Goal: Information Seeking & Learning: Learn about a topic

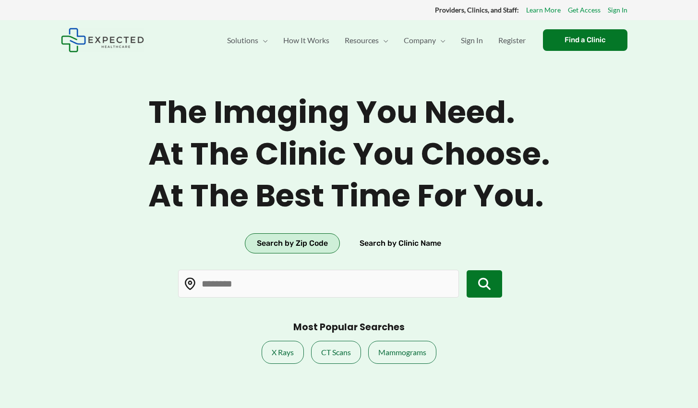
type input "*****"
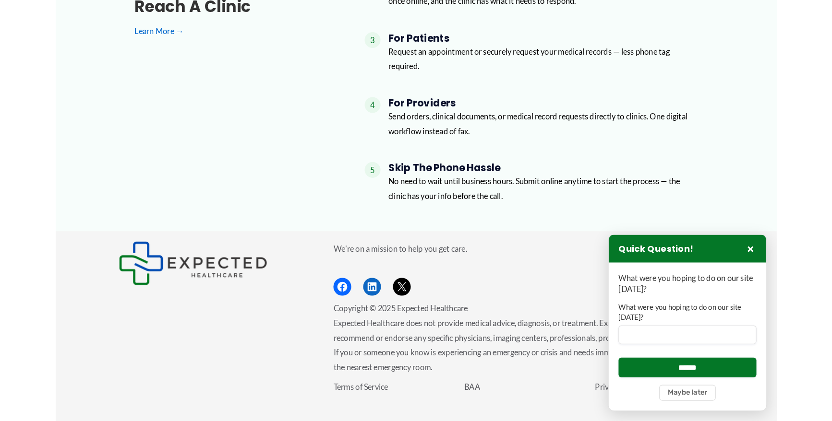
scroll to position [1160, 0]
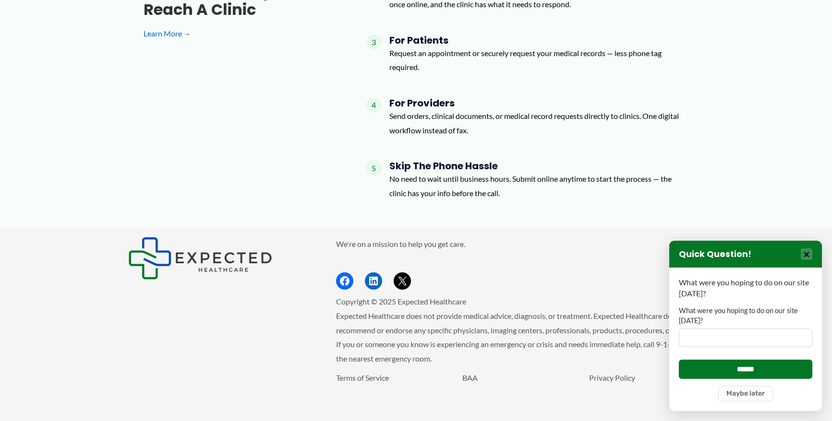
click at [697, 253] on button "×" at bounding box center [806, 255] width 12 height 12
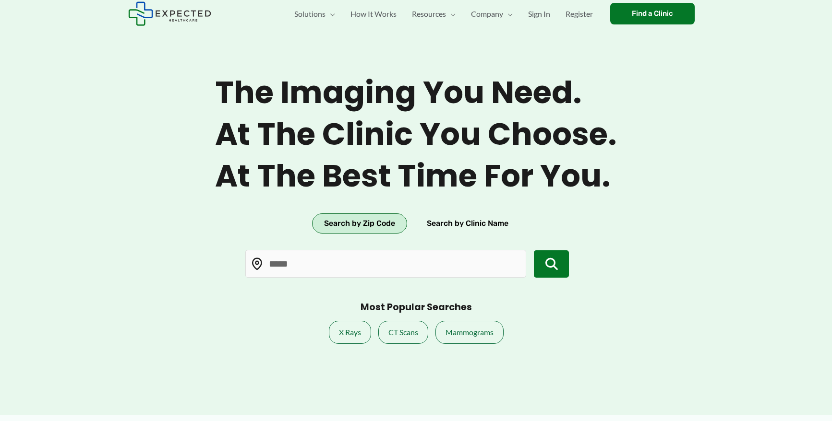
scroll to position [0, 0]
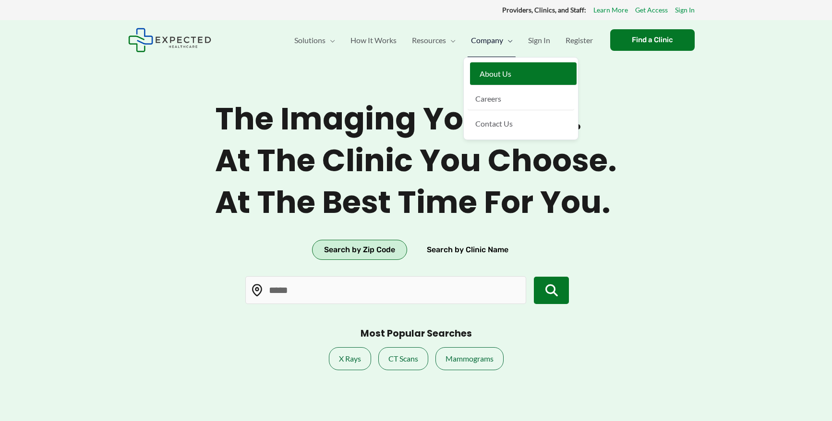
click at [501, 71] on span "About Us" at bounding box center [495, 73] width 32 height 9
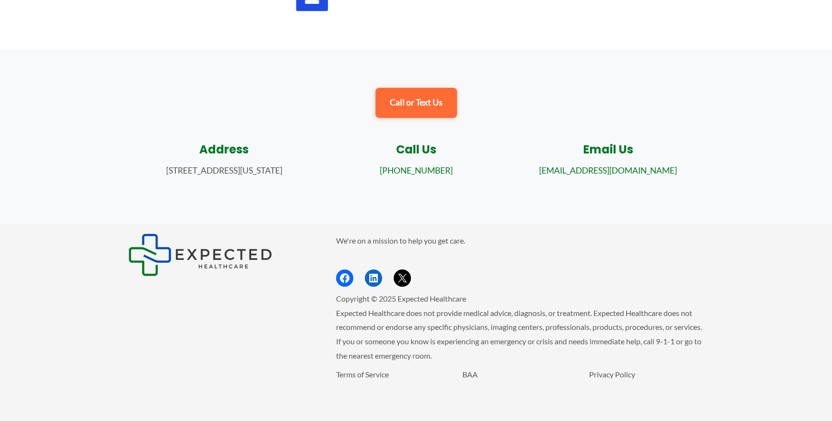
scroll to position [1026, 0]
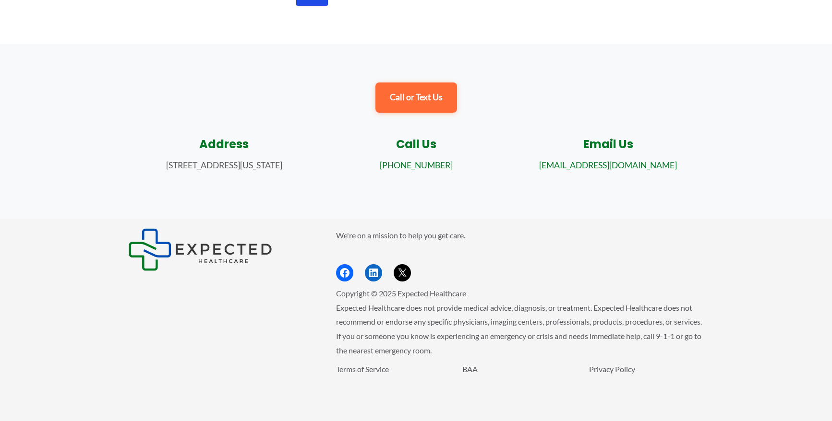
click at [238, 164] on p "[STREET_ADDRESS][US_STATE]" at bounding box center [224, 165] width 173 height 13
copy div "[STREET_ADDRESS][US_STATE]"
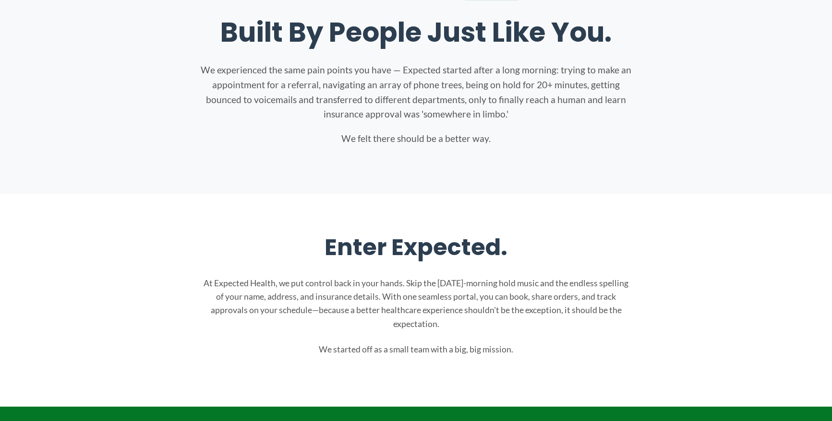
scroll to position [0, 0]
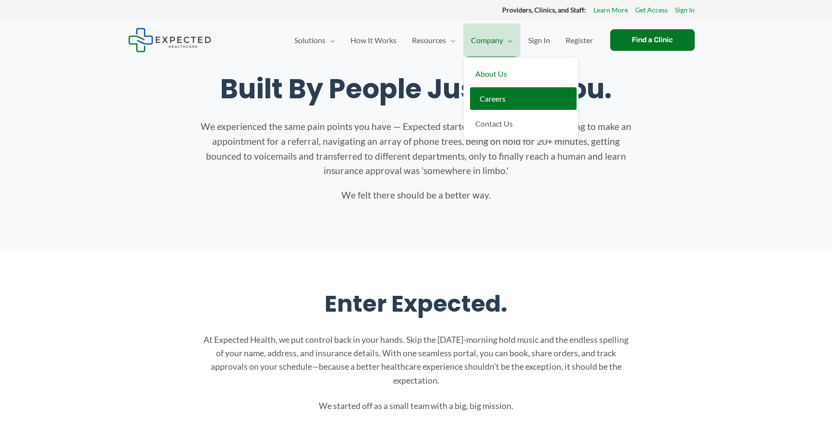
click at [495, 98] on span "Careers" at bounding box center [492, 98] width 26 height 9
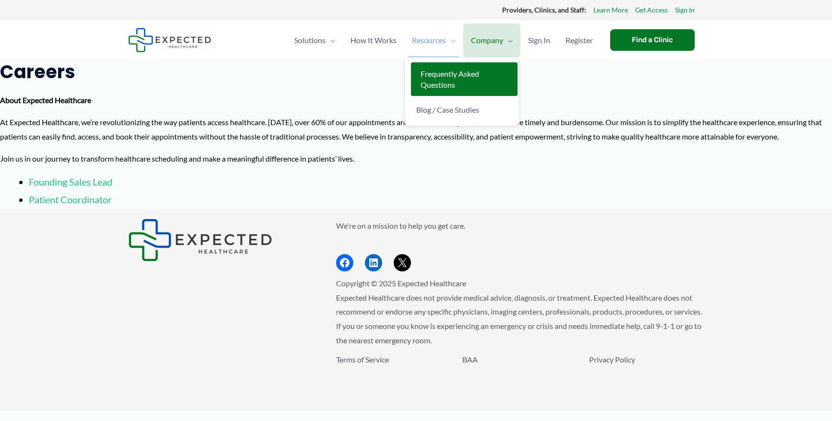
click at [431, 77] on span "Frequently Asked Questions" at bounding box center [449, 79] width 59 height 20
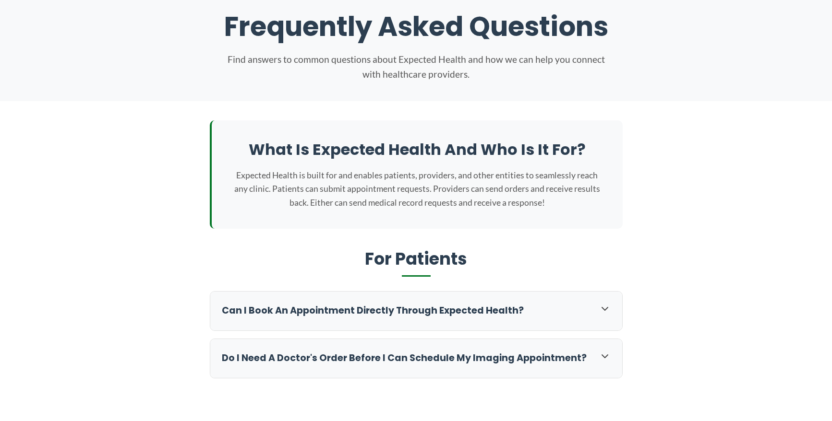
scroll to position [93, 0]
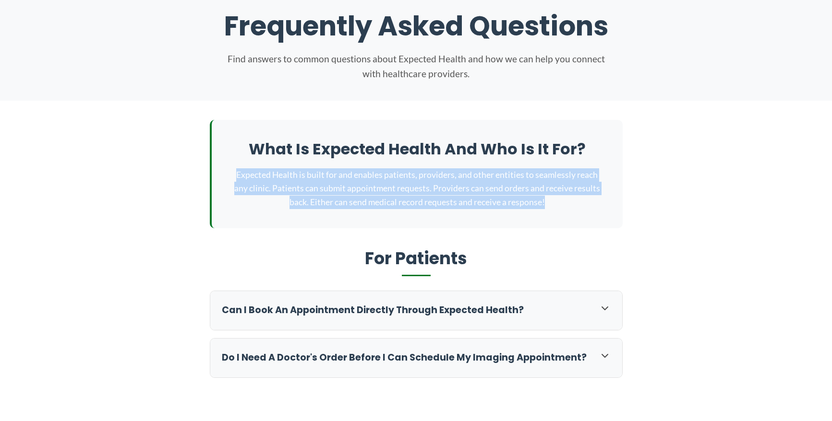
drag, startPoint x: 562, startPoint y: 198, endPoint x: 230, endPoint y: 180, distance: 332.6
click at [230, 180] on div "What is Expected Health and who is it for? Expected Health is built for and ena…" at bounding box center [416, 174] width 413 height 108
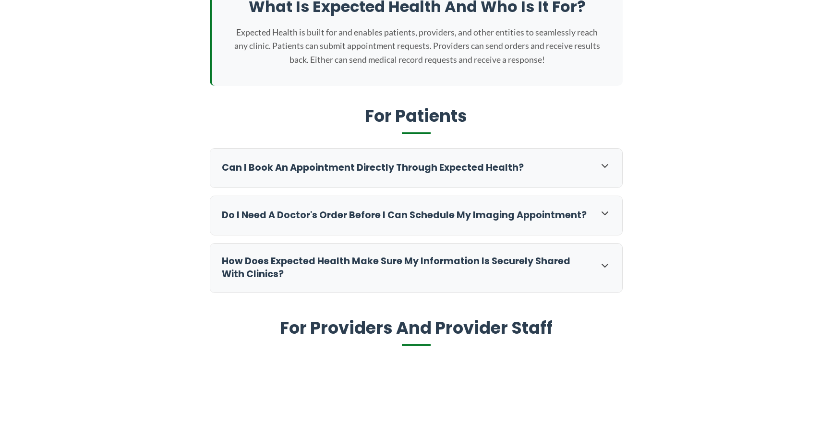
scroll to position [249, 0]
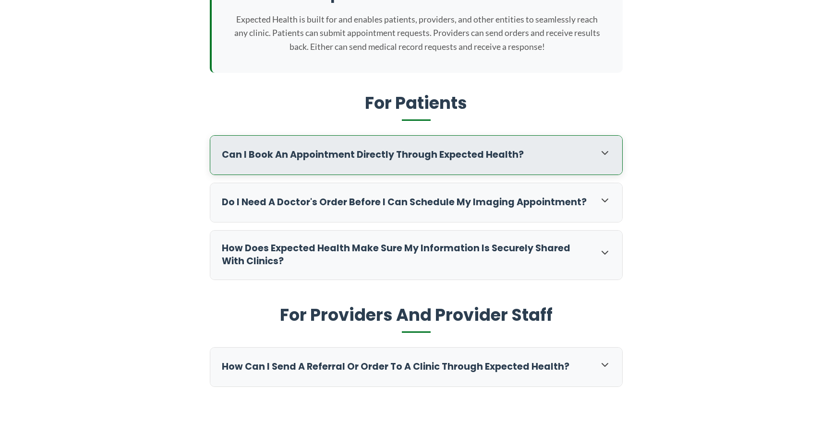
click at [270, 159] on h3 "Can I book an appointment directly through Expected Health?" at bounding box center [406, 155] width 368 height 13
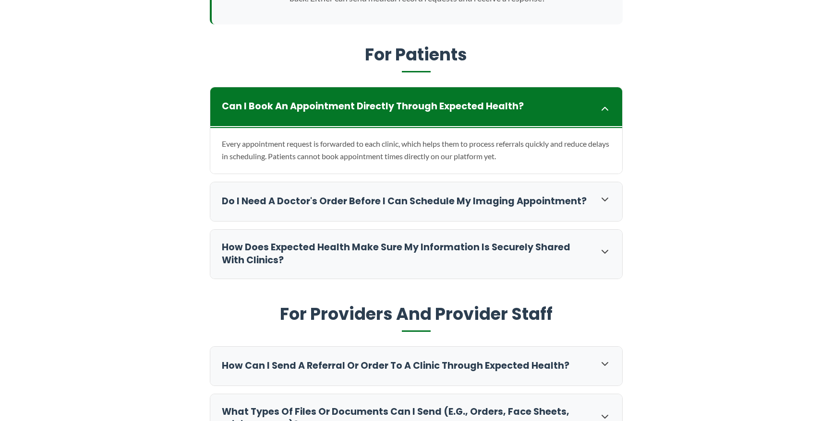
scroll to position [325, 0]
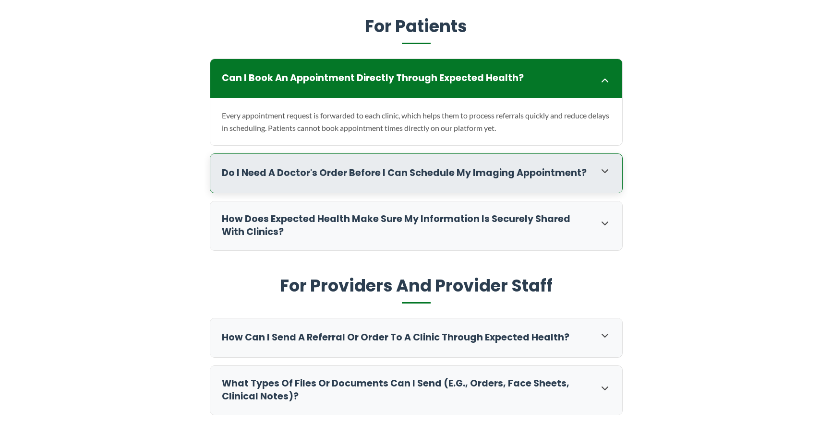
click at [242, 171] on h3 "Do I need a doctor's order before I can schedule my imaging appointment?" at bounding box center [406, 173] width 368 height 13
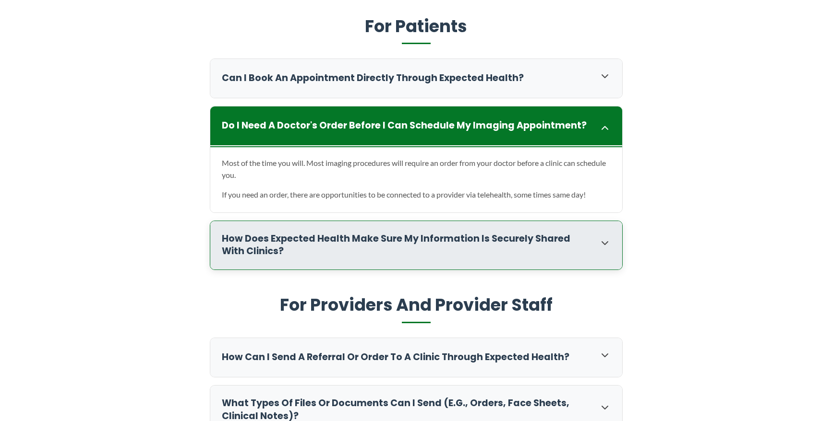
click at [264, 244] on h3 "How does Expected Health make sure my information is securely shared with clini…" at bounding box center [406, 246] width 368 height 26
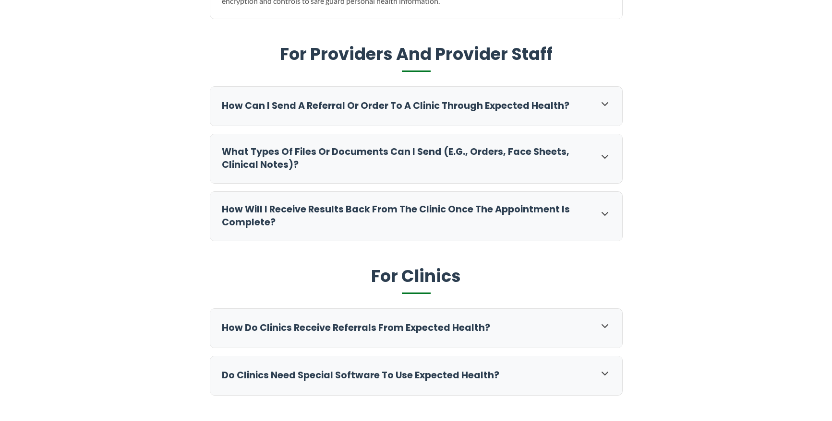
scroll to position [564, 0]
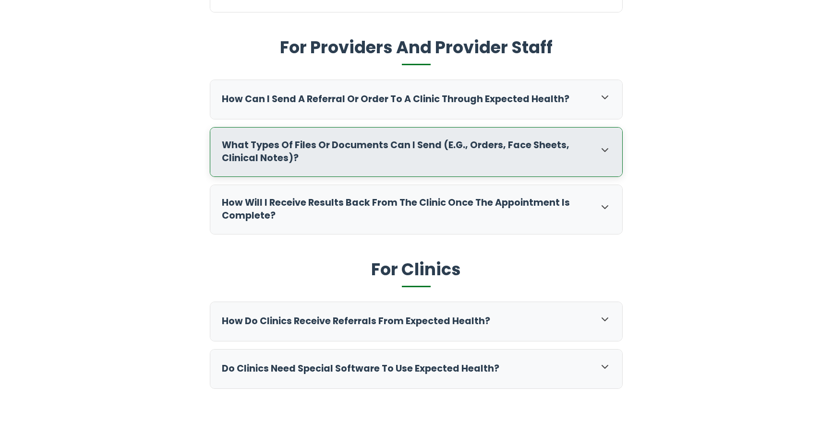
click at [264, 167] on div "What types of files or documents can I send (e.g., orders, face sheets, clinica…" at bounding box center [416, 152] width 412 height 49
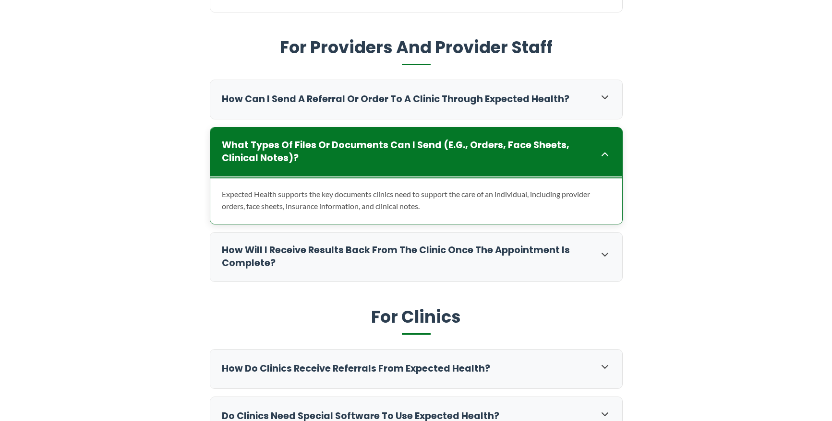
click at [262, 165] on h3 "What types of files or documents can I send (e.g., orders, face sheets, clinica…" at bounding box center [406, 152] width 368 height 26
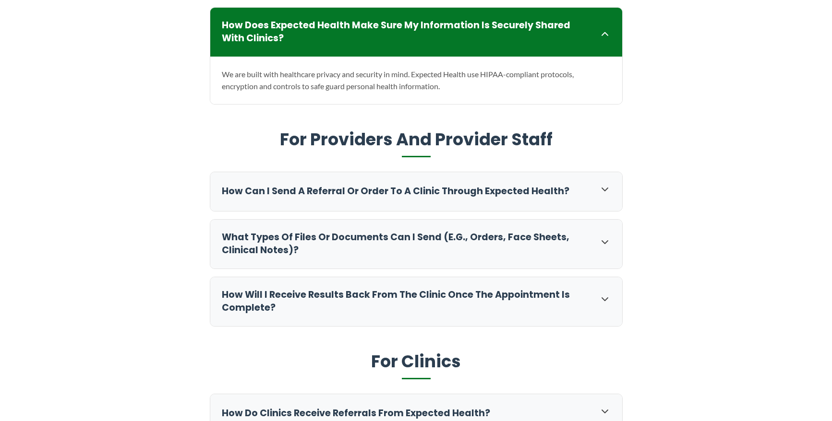
scroll to position [0, 0]
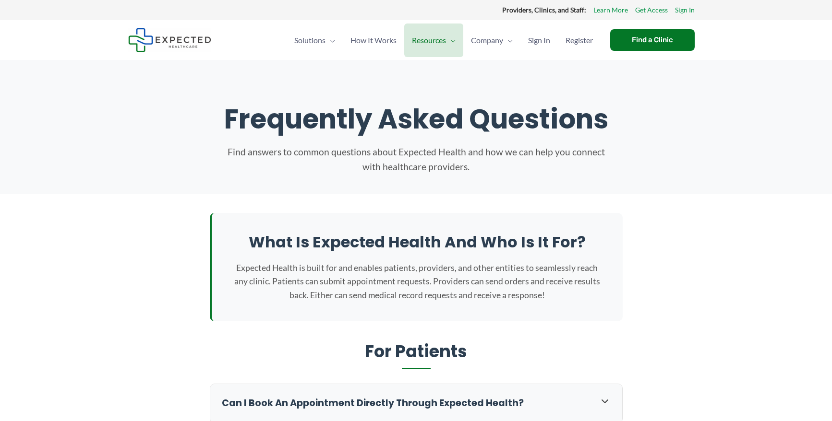
click at [178, 38] on img at bounding box center [169, 40] width 83 height 24
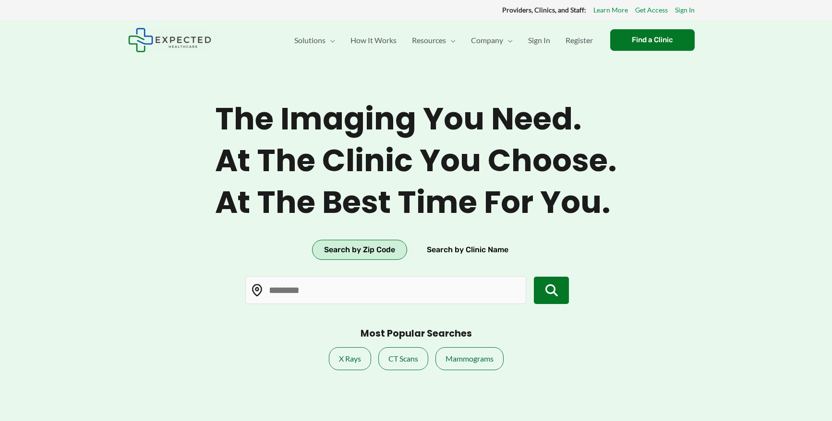
type input "*****"
